Goal: Check status: Check status

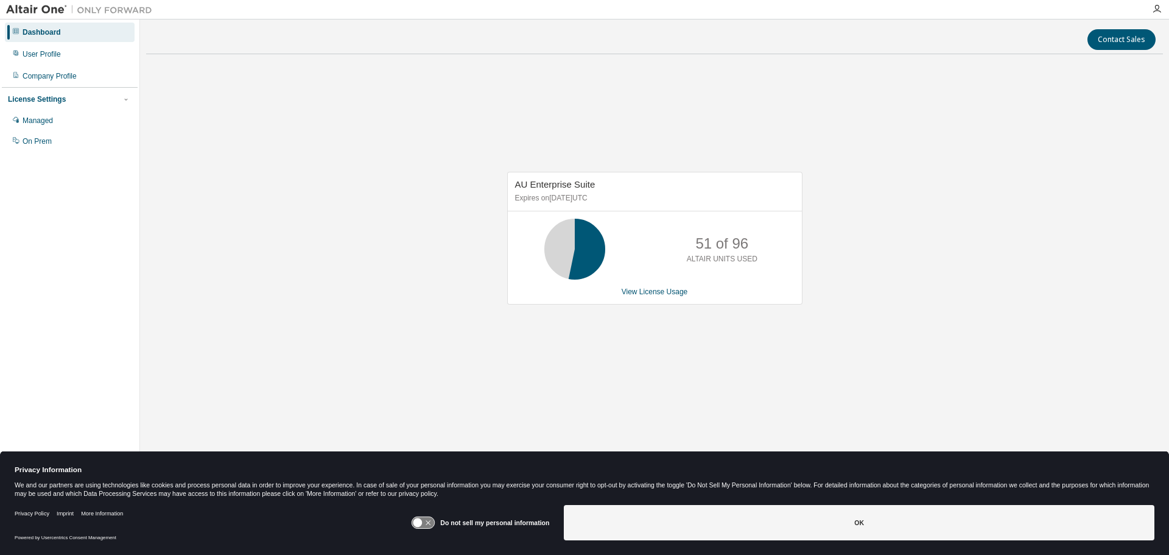
click at [738, 357] on div "AU Enterprise Suite Expires on November 30, 2025 UTC 51 of 96 ALTAIR UNITS USED…" at bounding box center [654, 244] width 1017 height 361
click at [949, 228] on div "AU Enterprise Suite Expires on November 30, 2025 UTC 51 of 96 ALTAIR UNITS USED…" at bounding box center [654, 244] width 1017 height 361
